Goal: Transaction & Acquisition: Obtain resource

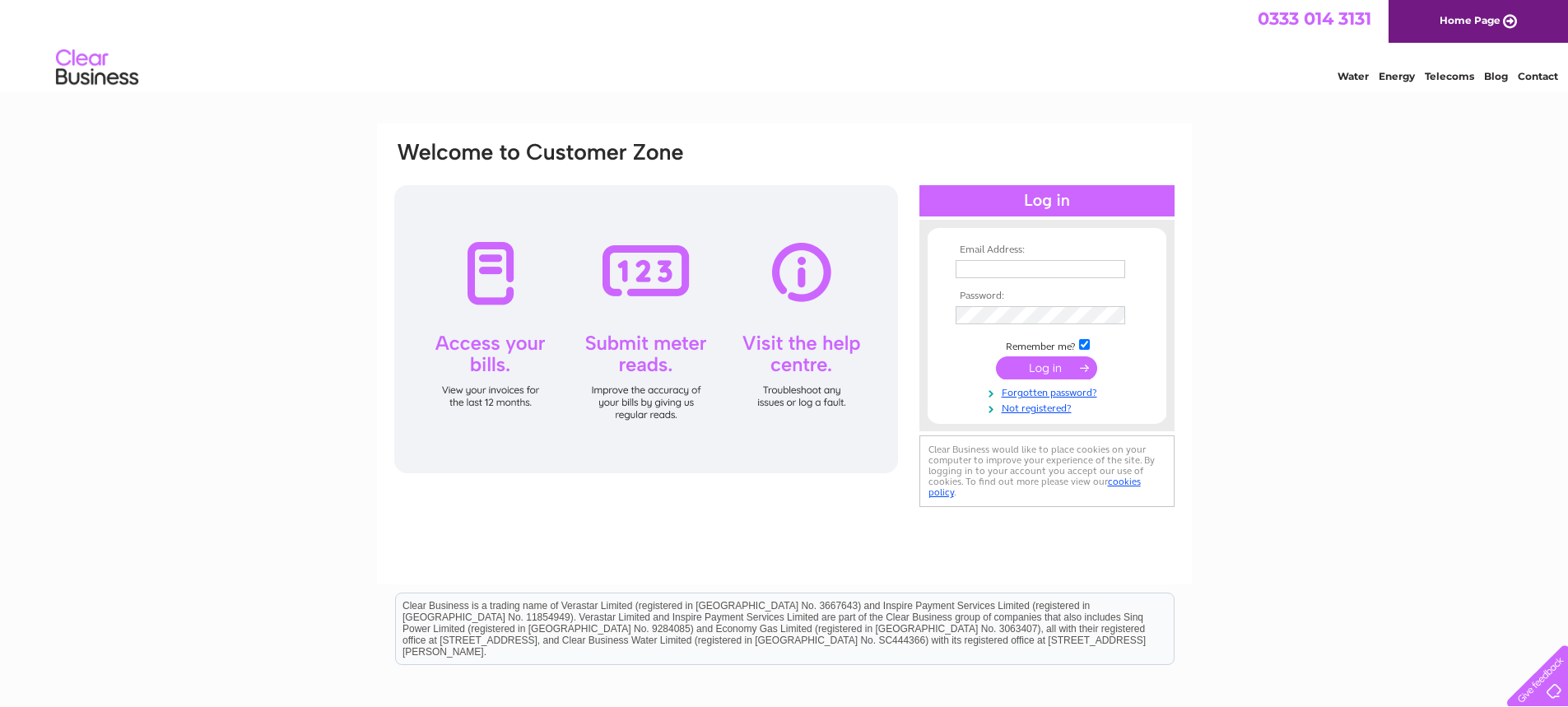
type input "wilmagram@gmail.com"
click at [484, 400] on div at bounding box center [645, 329] width 504 height 288
click at [1019, 367] on input "submit" at bounding box center [1046, 368] width 101 height 23
click at [1030, 365] on input "submit" at bounding box center [1046, 368] width 101 height 23
click at [496, 362] on div at bounding box center [645, 329] width 504 height 288
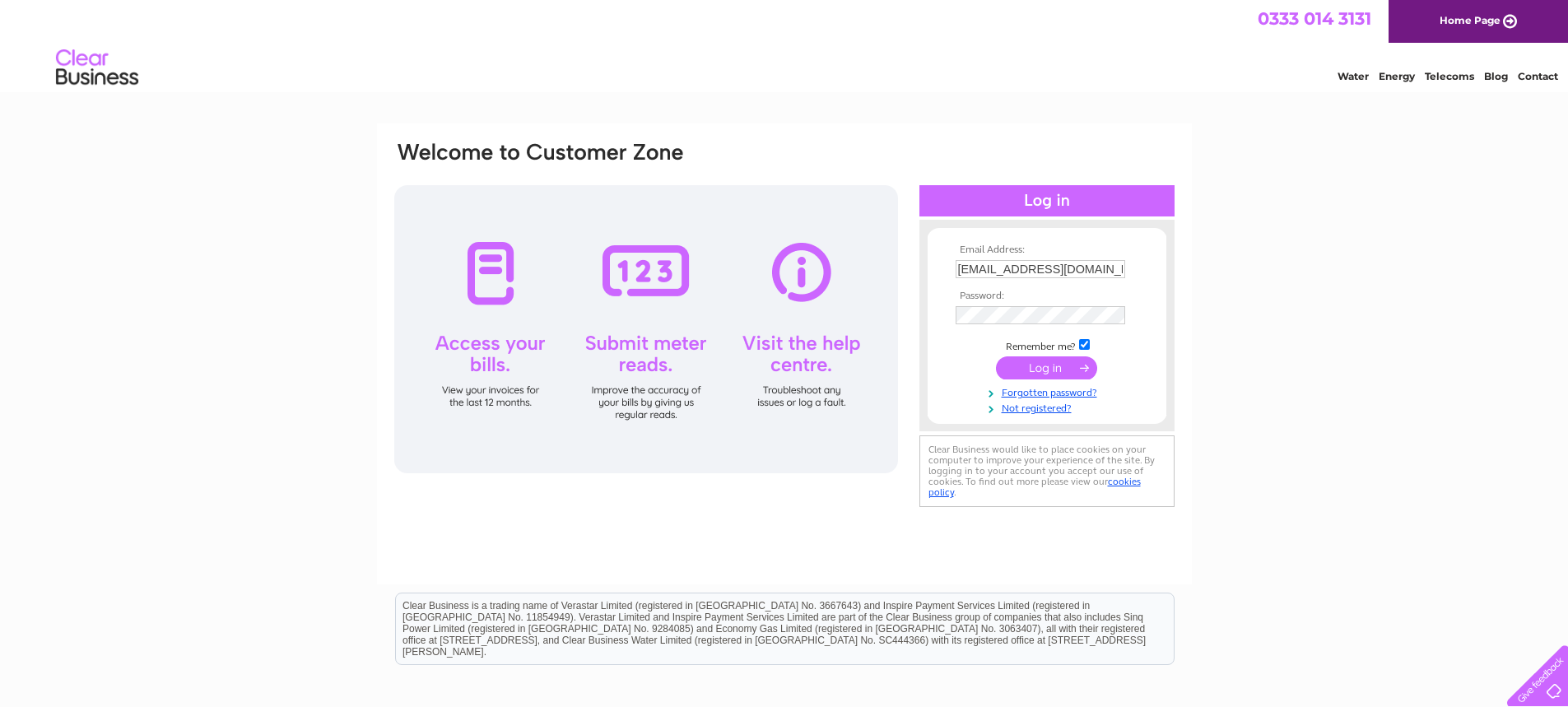
click at [495, 396] on div at bounding box center [645, 329] width 504 height 288
click at [1025, 359] on input "submit" at bounding box center [1046, 368] width 101 height 23
click at [1020, 362] on input "submit" at bounding box center [1046, 368] width 101 height 23
click at [1018, 366] on input "submit" at bounding box center [1046, 368] width 101 height 23
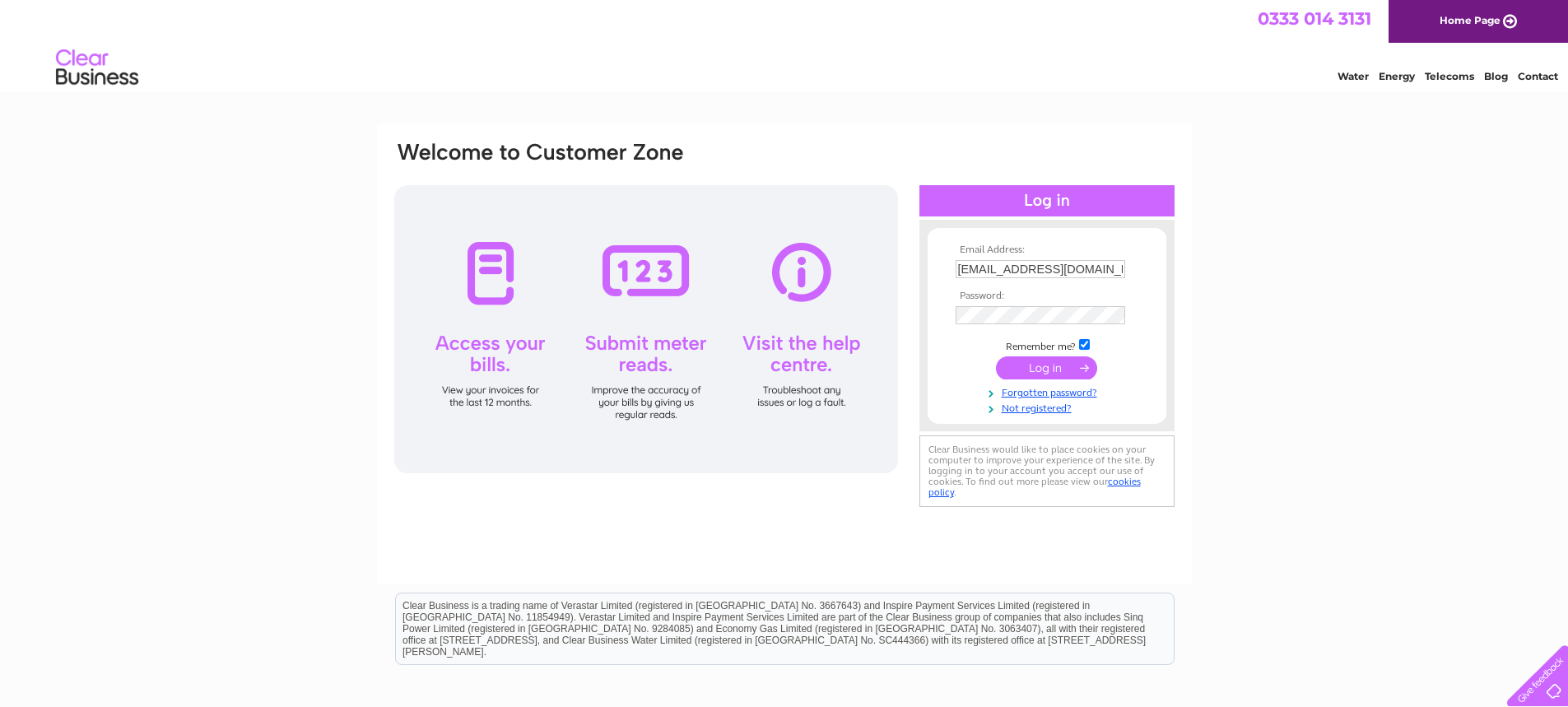
click at [1018, 367] on input "submit" at bounding box center [1046, 368] width 101 height 23
click at [1078, 364] on input "submit" at bounding box center [1046, 368] width 101 height 23
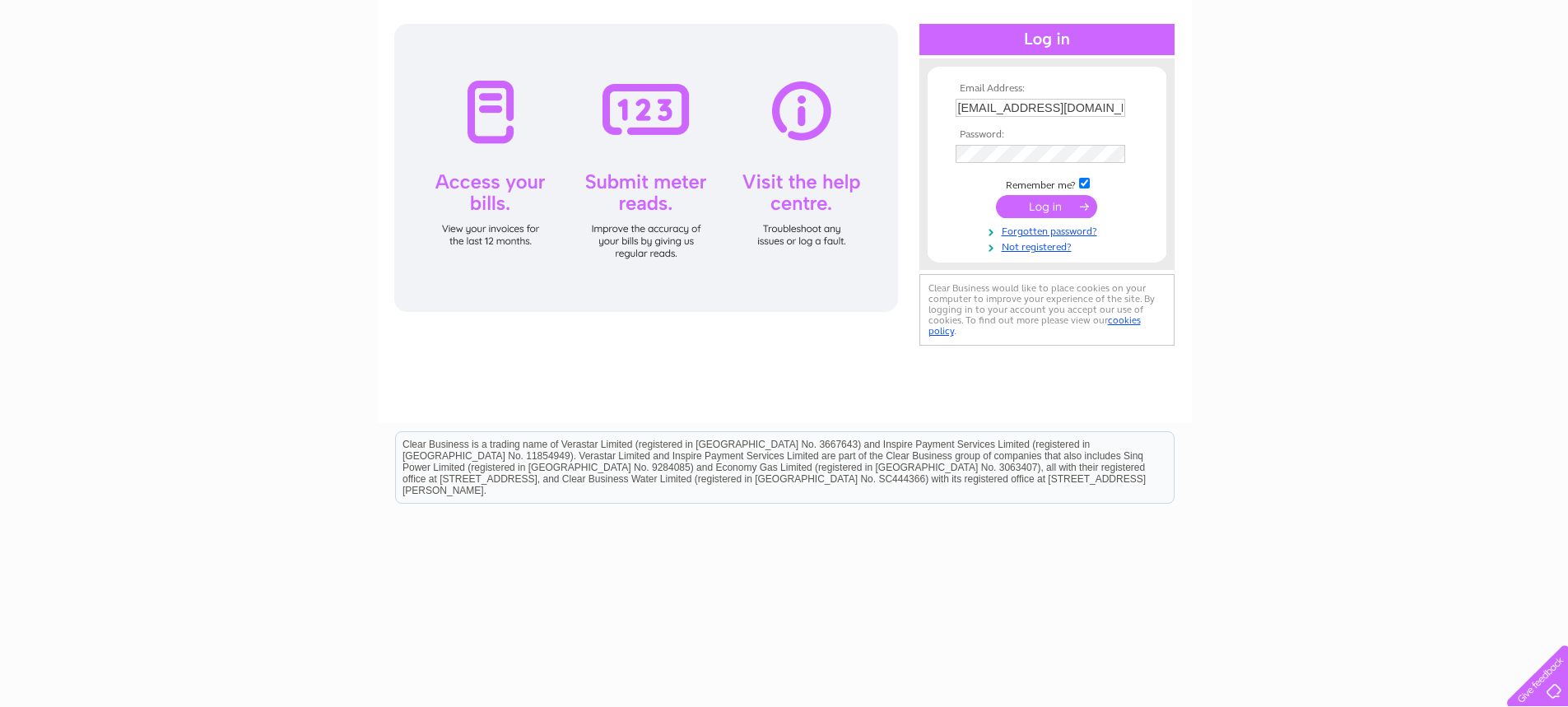
scroll to position [171, 0]
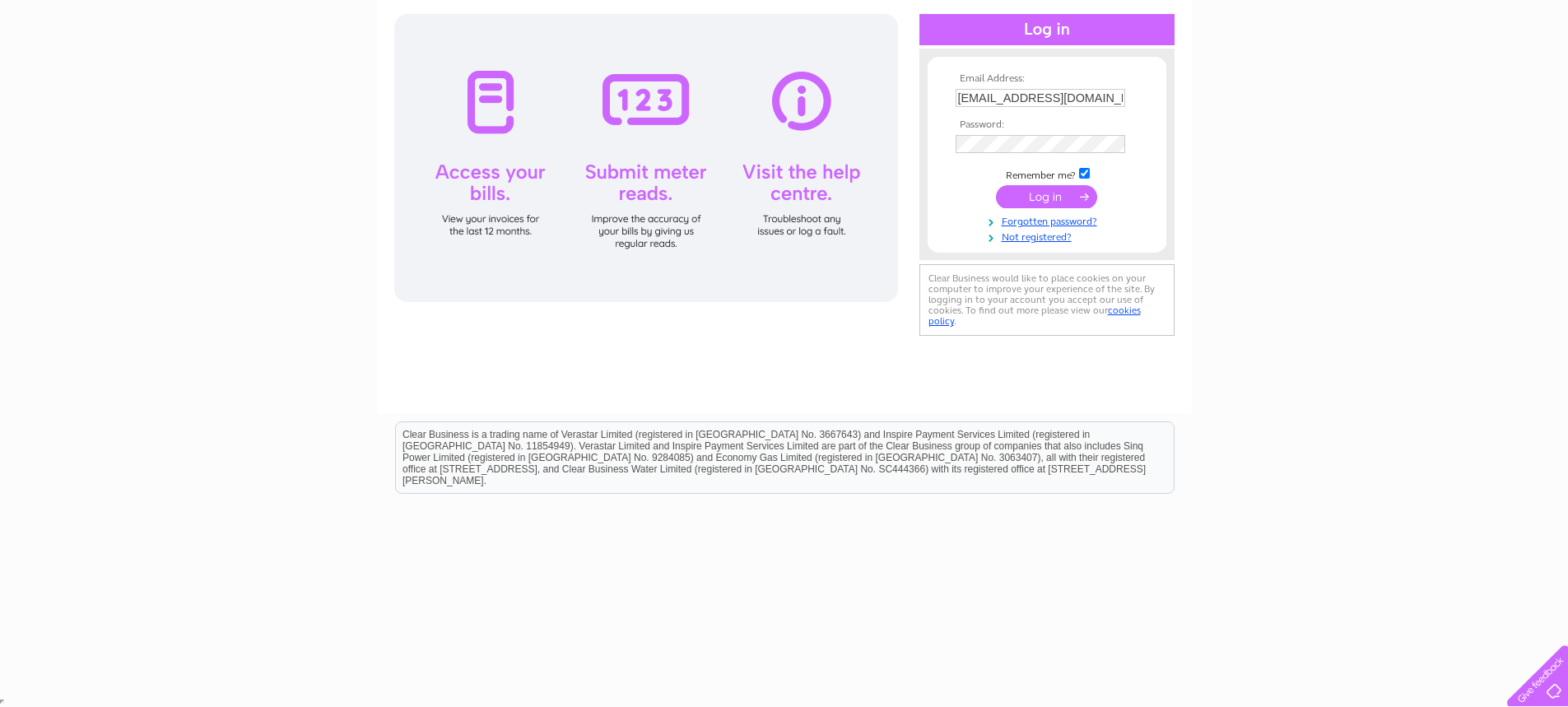
click at [1047, 35] on div at bounding box center [1046, 30] width 255 height 31
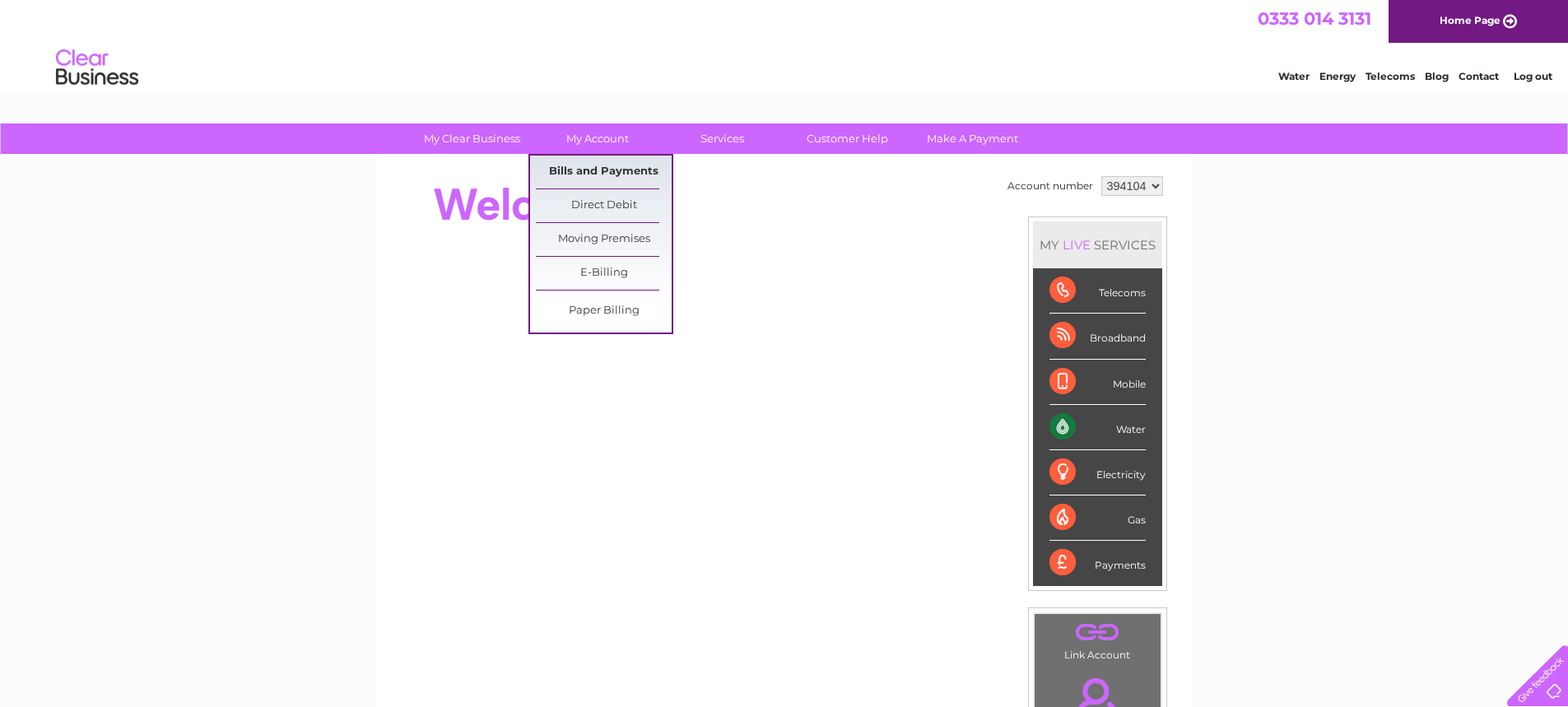
click at [584, 166] on link "Bills and Payments" at bounding box center [604, 172] width 136 height 33
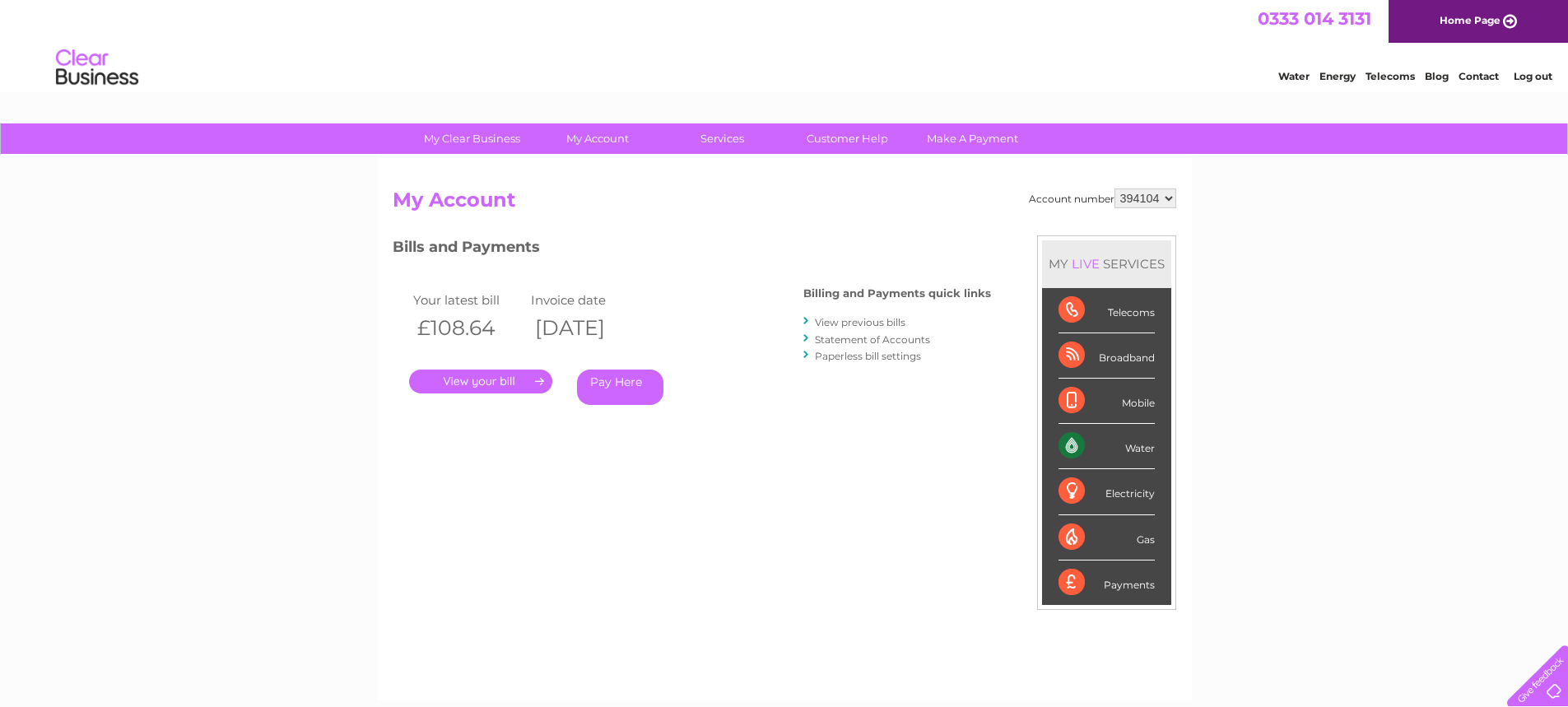
click at [498, 380] on link "." at bounding box center [481, 381] width 143 height 24
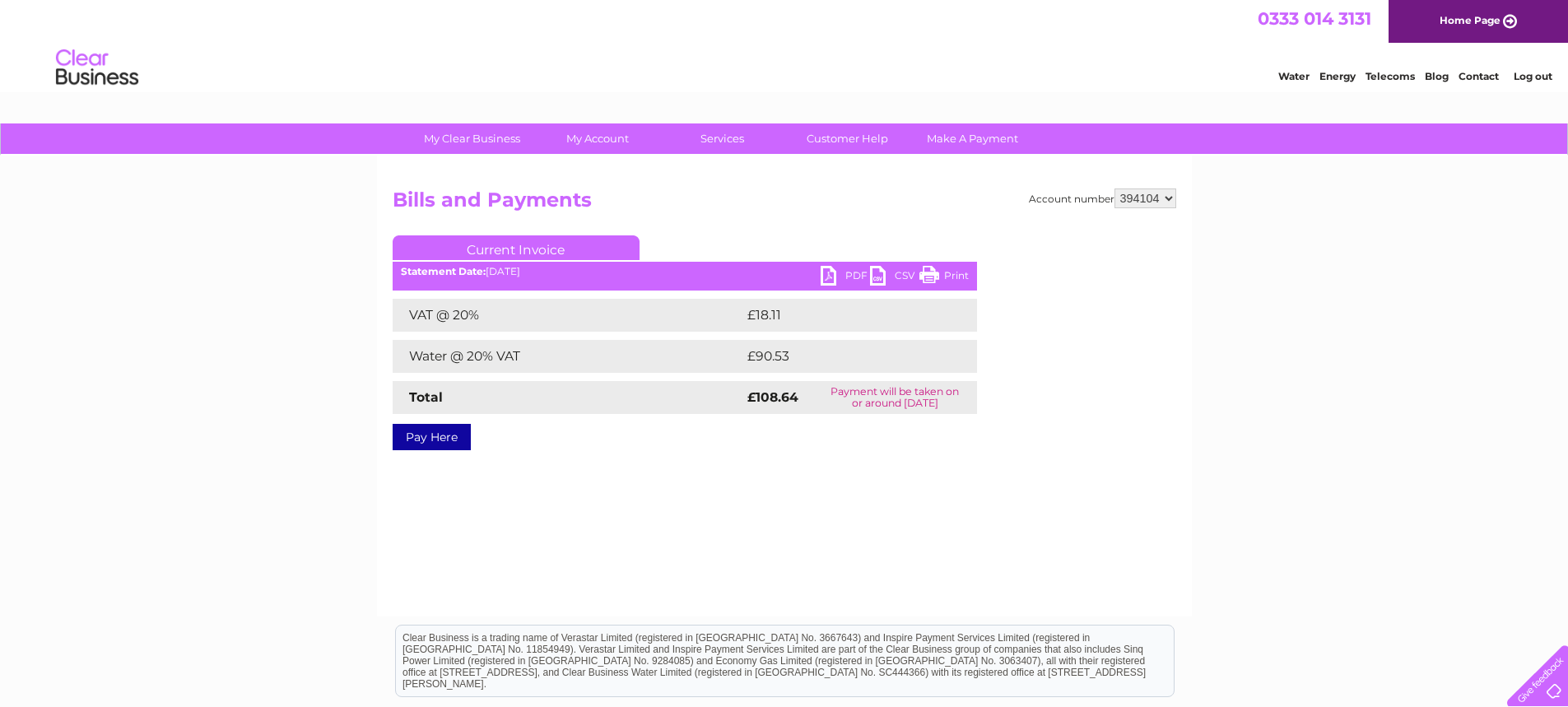
click at [825, 274] on link "PDF" at bounding box center [845, 277] width 49 height 24
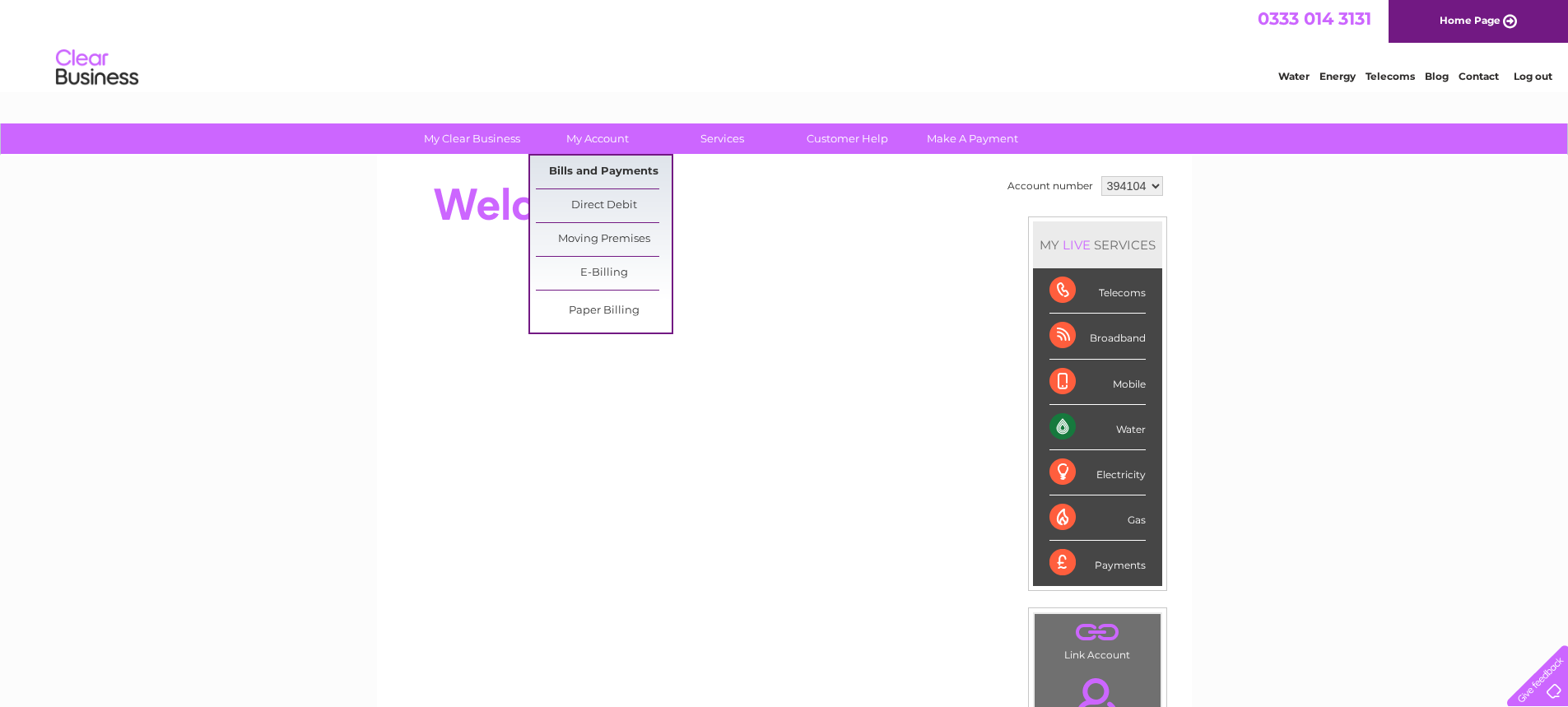
click at [584, 174] on link "Bills and Payments" at bounding box center [604, 172] width 136 height 33
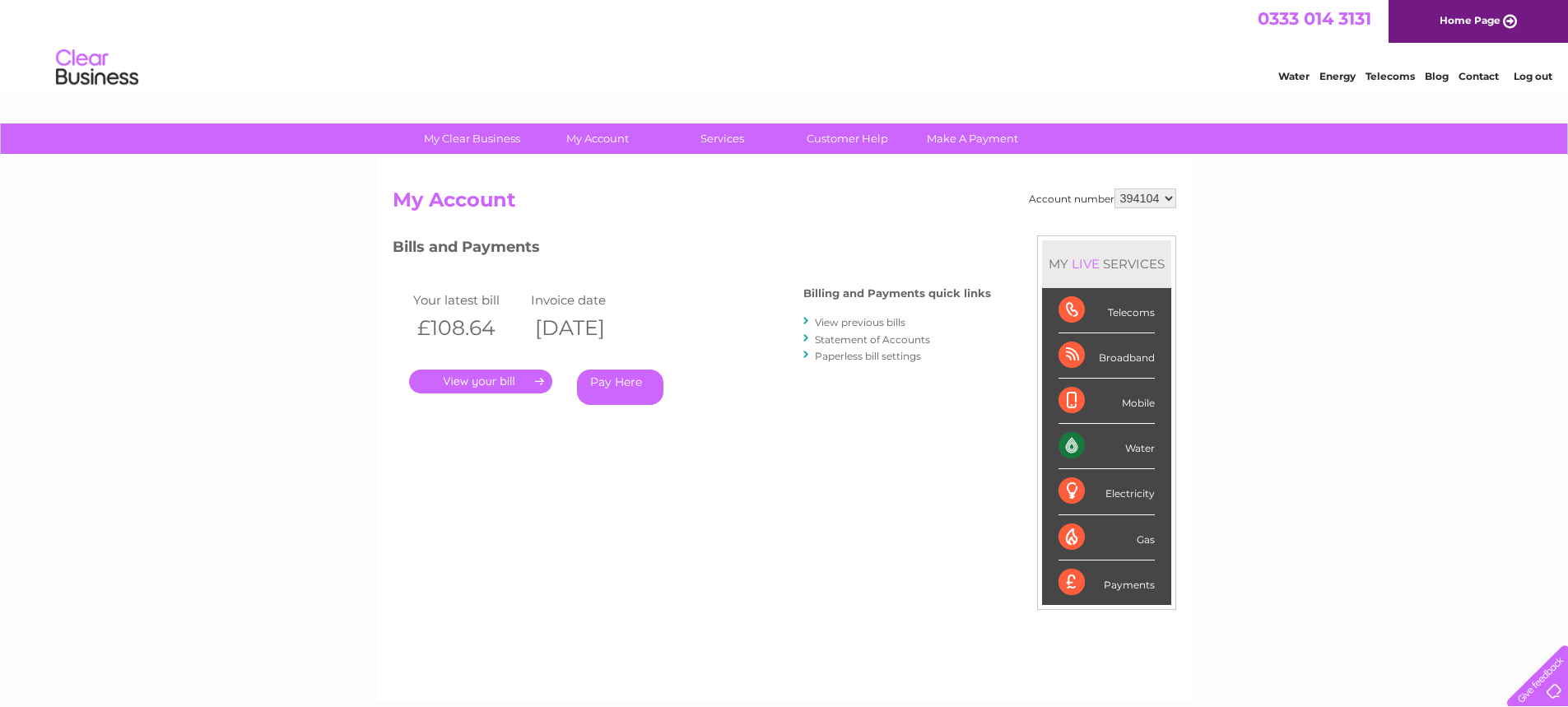
click at [477, 388] on link "." at bounding box center [481, 381] width 143 height 24
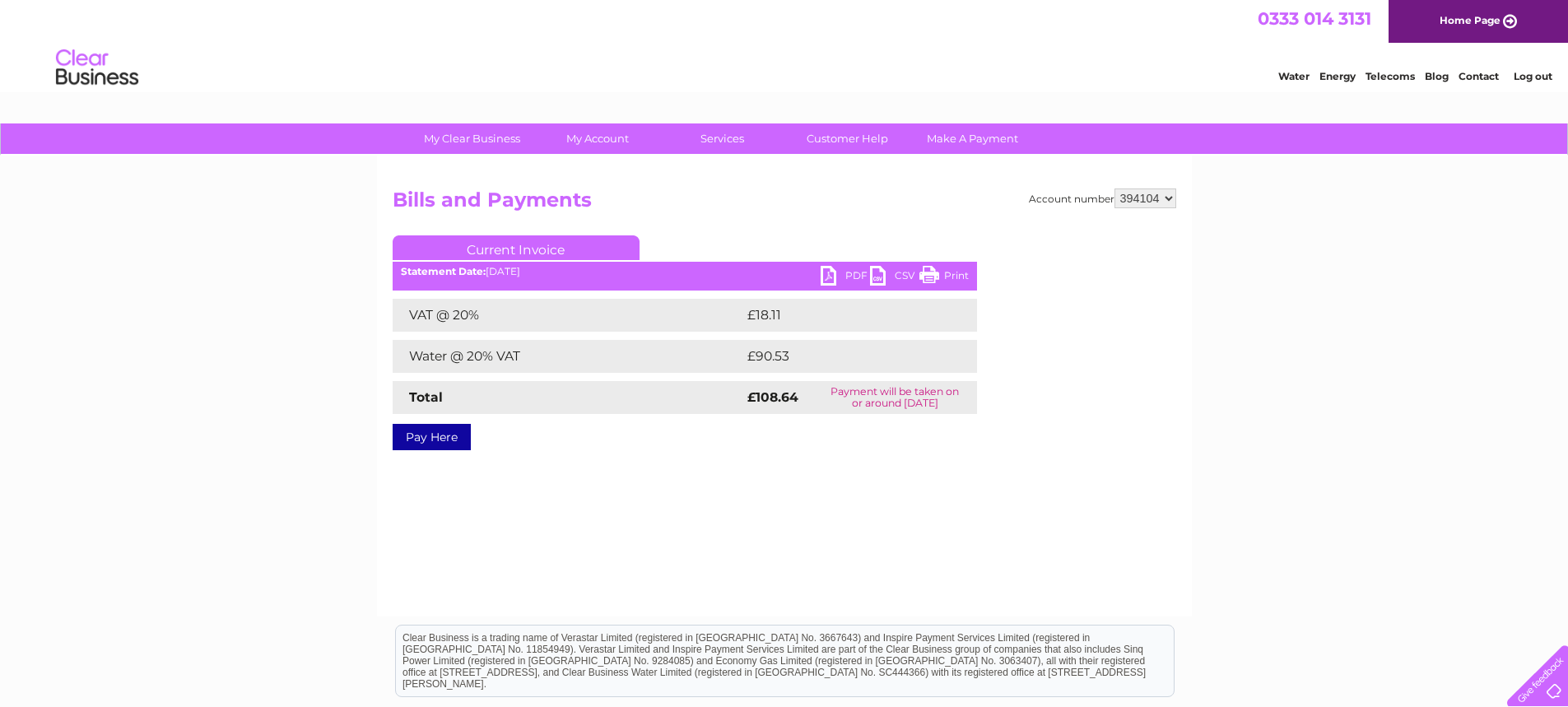
click at [823, 278] on link "PDF" at bounding box center [845, 277] width 49 height 24
click at [848, 271] on link "PDF" at bounding box center [845, 277] width 49 height 24
